Goal: Navigation & Orientation: Understand site structure

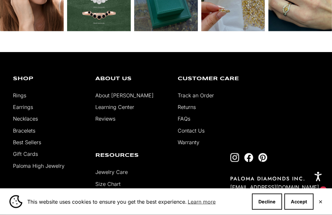
scroll to position [1406, 0]
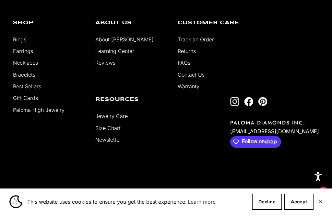
click at [24, 78] on link "Bracelets" at bounding box center [24, 75] width 22 height 6
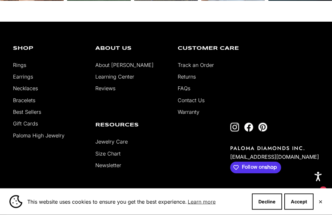
scroll to position [695, 0]
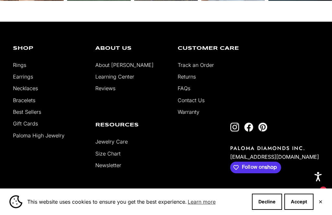
click at [27, 115] on link "Best Sellers" at bounding box center [27, 112] width 28 height 6
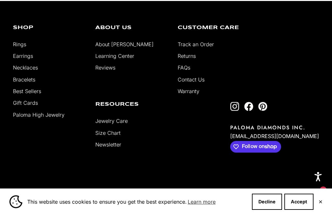
click at [104, 48] on link "About [PERSON_NAME]" at bounding box center [124, 44] width 58 height 6
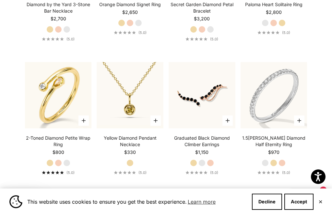
scroll to position [1874, 0]
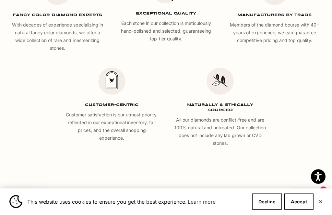
scroll to position [933, 0]
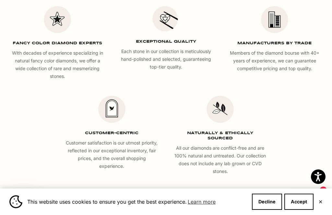
click at [323, 110] on multi-column "FANCY COLOR DIAMOND EXPERTS With decades of experience specializing in natural …" at bounding box center [165, 91] width 325 height 170
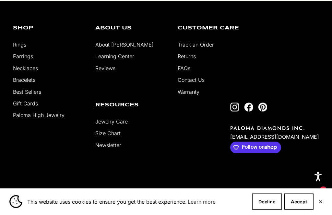
scroll to position [1148, 0]
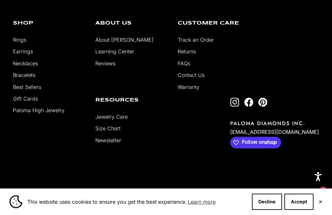
click at [31, 114] on link "Paloma High Jewelry" at bounding box center [39, 110] width 52 height 6
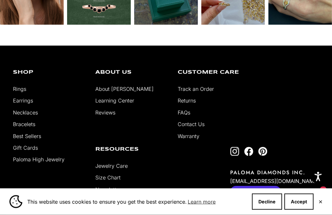
scroll to position [2181, 0]
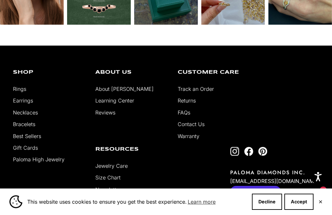
click at [111, 109] on link "Reviews" at bounding box center [105, 112] width 20 height 6
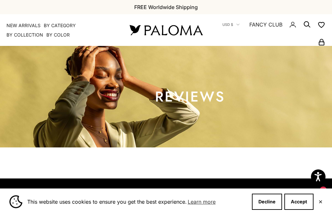
scroll to position [48, 0]
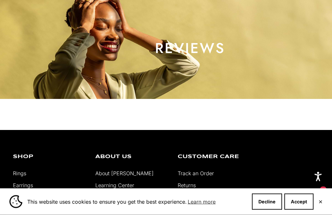
select select "*"
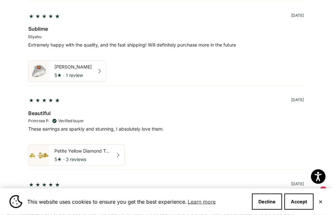
scroll to position [868, 0]
